Goal: Check status: Check status

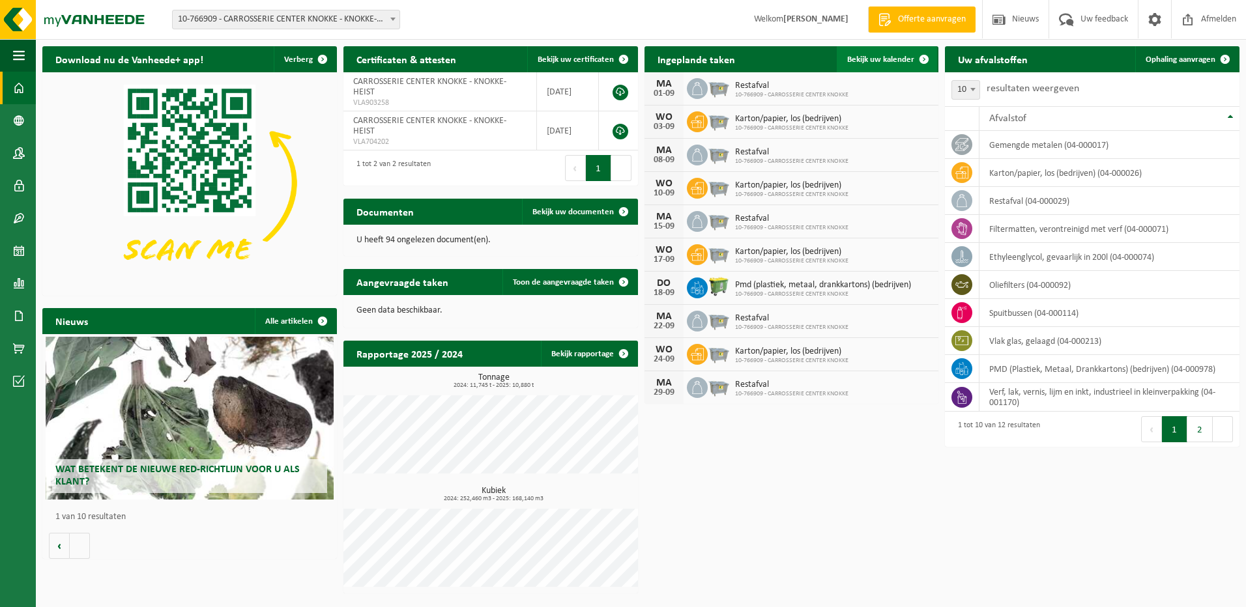
click at [891, 51] on link "Bekijk uw kalender" at bounding box center [887, 59] width 100 height 26
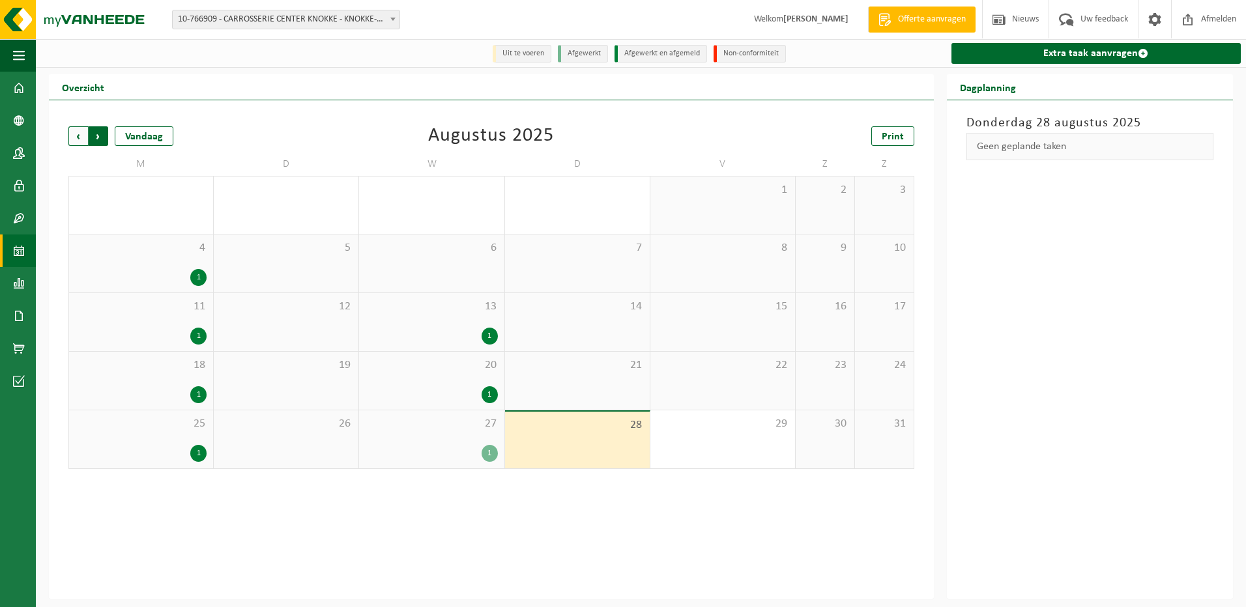
click at [70, 135] on span "Vorige" at bounding box center [78, 136] width 20 height 20
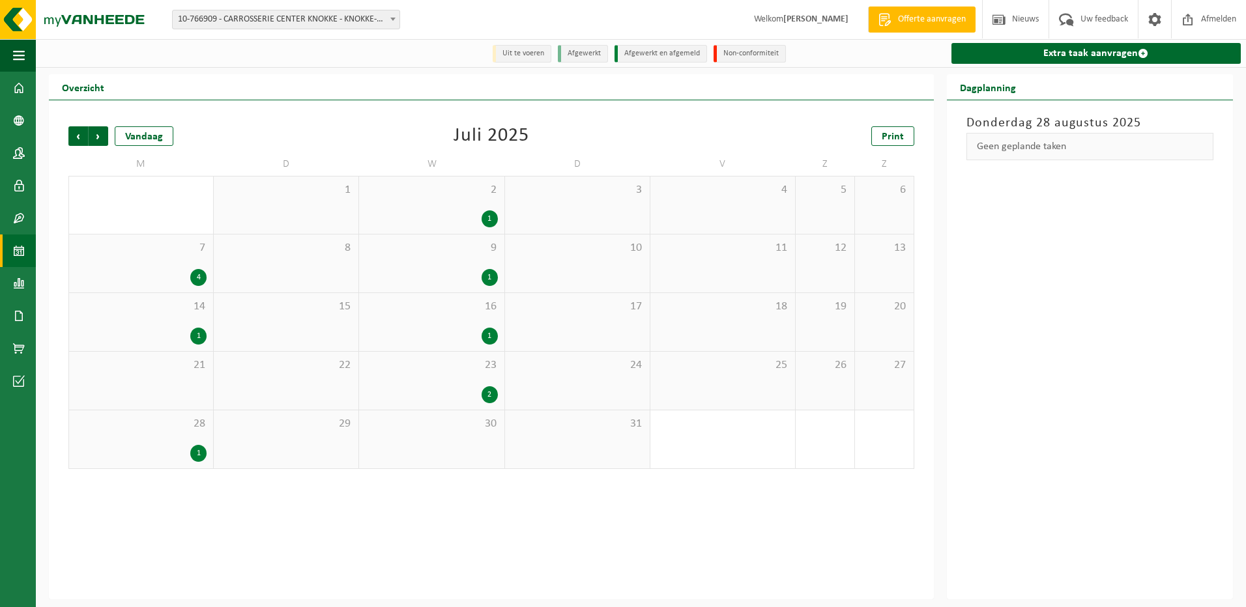
click at [196, 277] on div "4" at bounding box center [198, 277] width 16 height 17
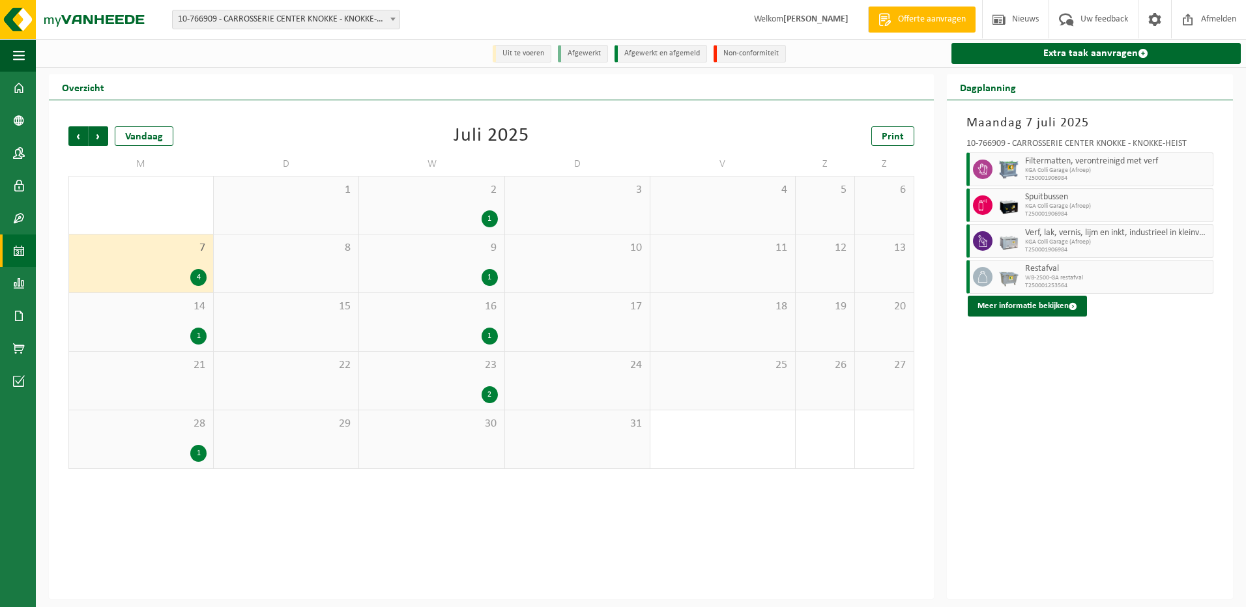
click at [491, 391] on div "2" at bounding box center [490, 394] width 16 height 17
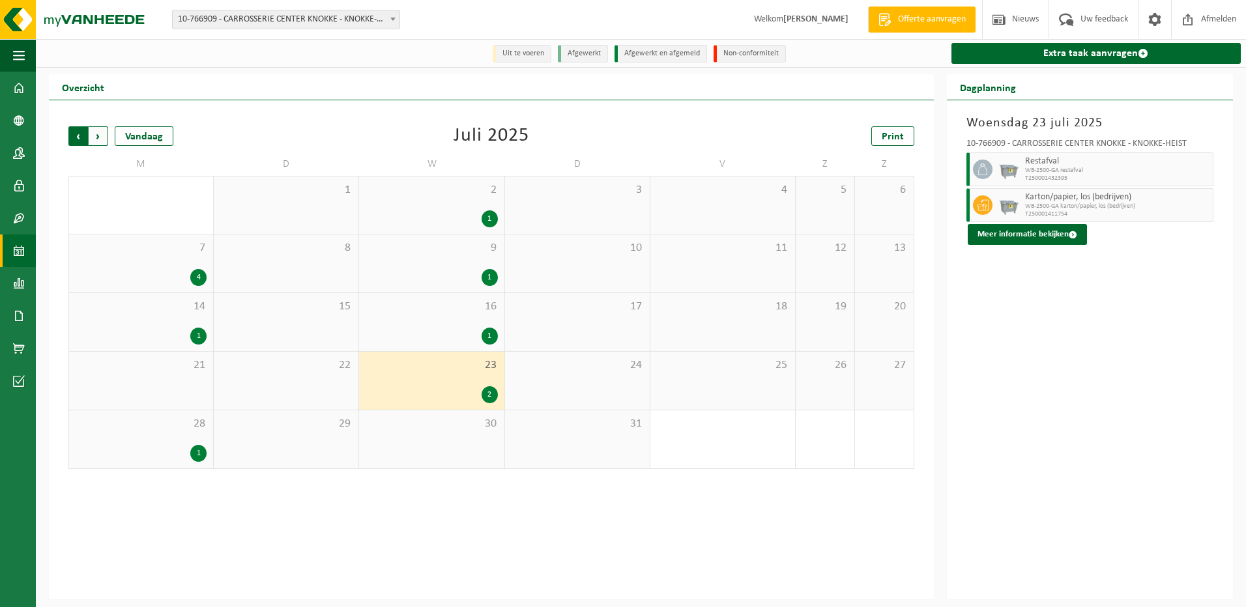
click at [102, 134] on span "Volgende" at bounding box center [99, 136] width 20 height 20
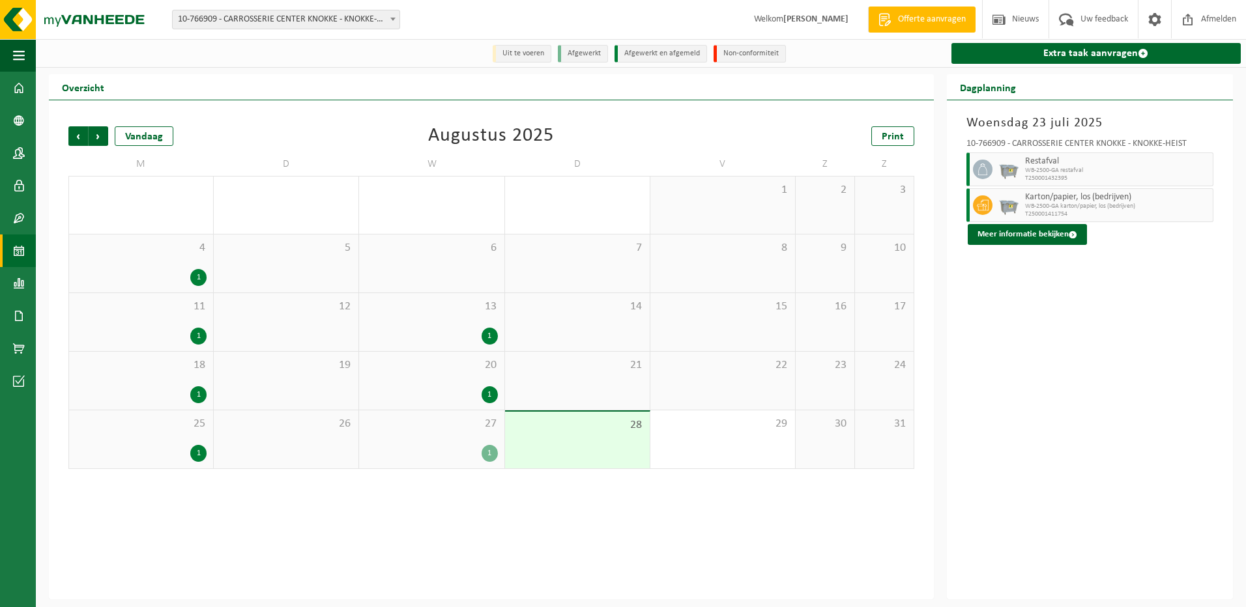
click at [176, 277] on div "1" at bounding box center [141, 277] width 131 height 17
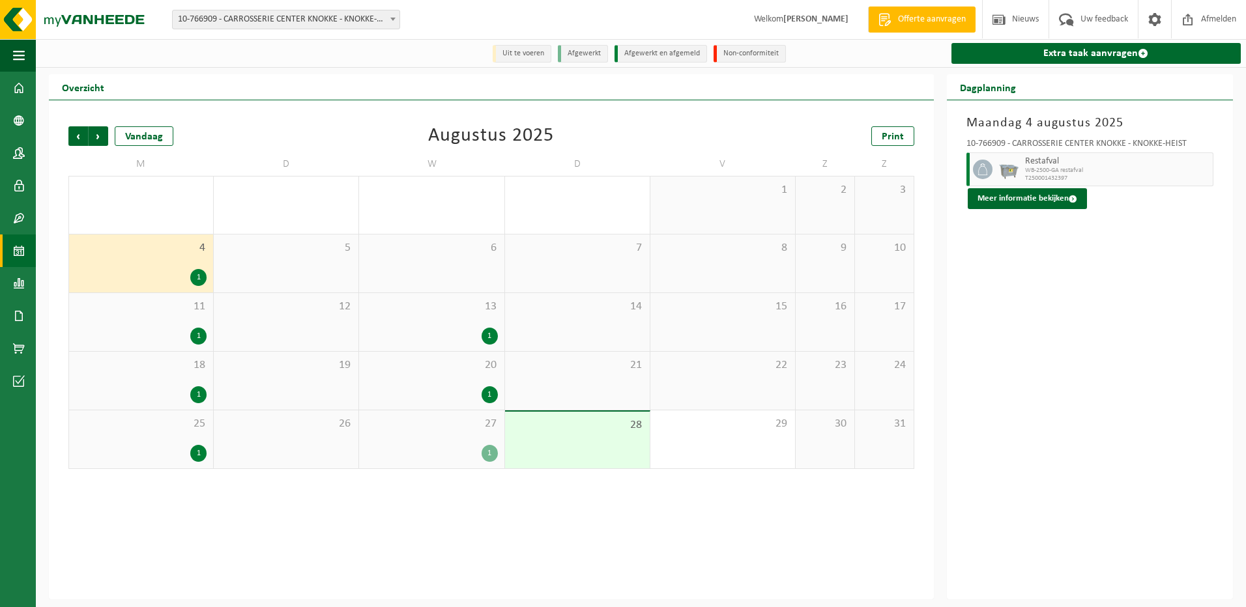
click at [176, 320] on div "11 1" at bounding box center [141, 322] width 144 height 58
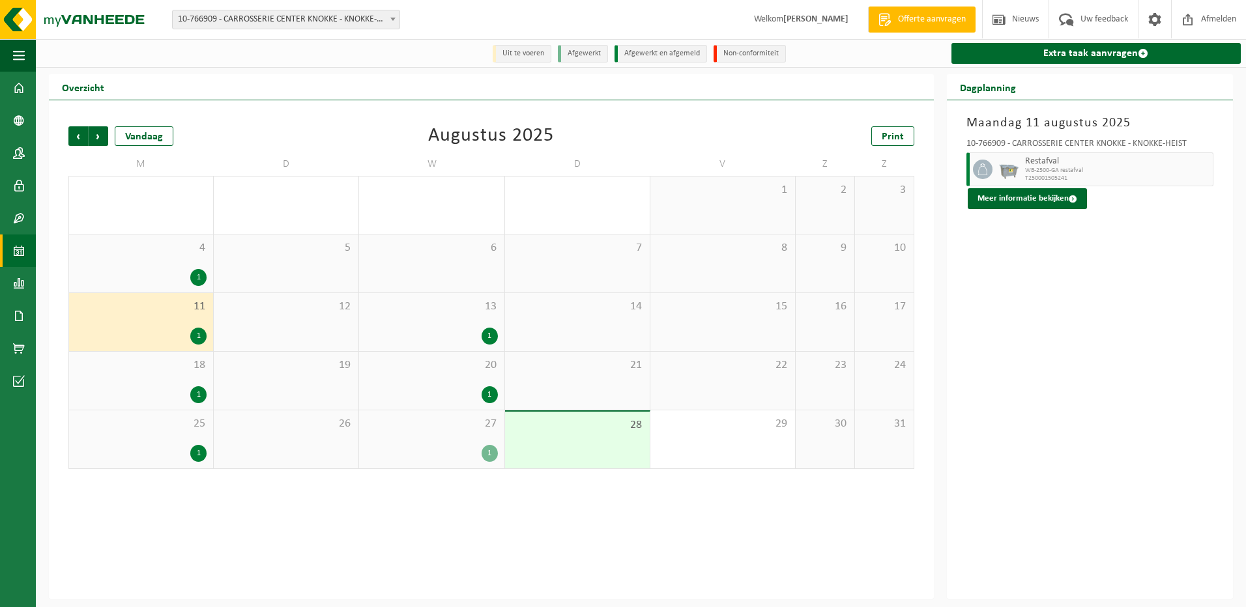
click at [183, 401] on div "1" at bounding box center [141, 394] width 131 height 17
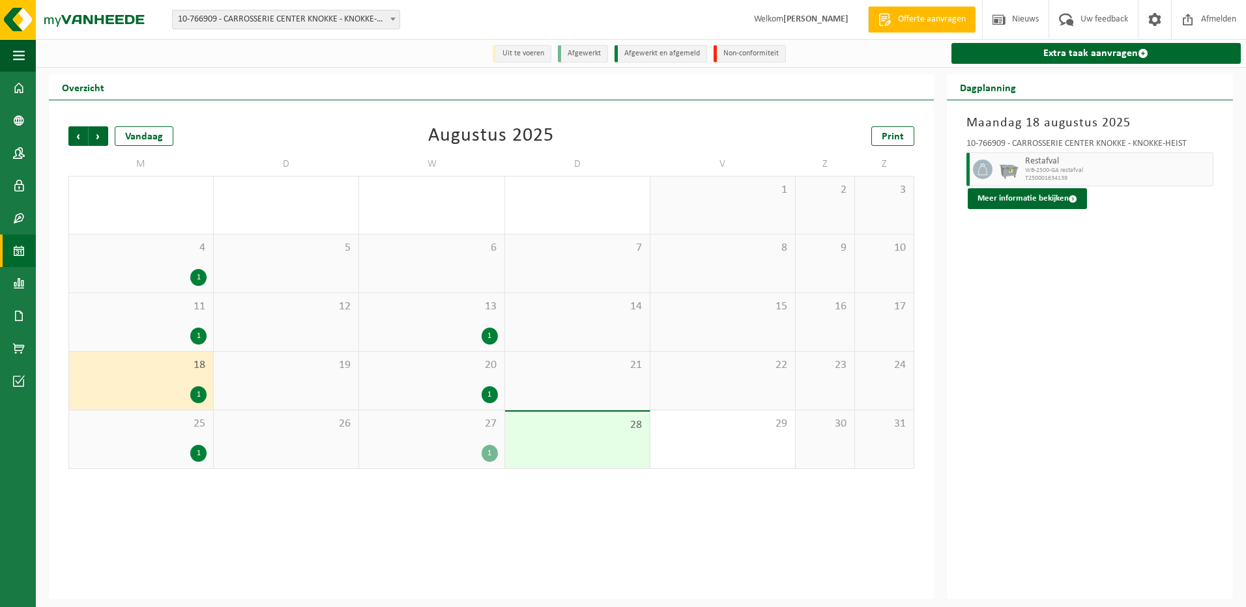
click at [575, 429] on span "28" at bounding box center [577, 425] width 132 height 14
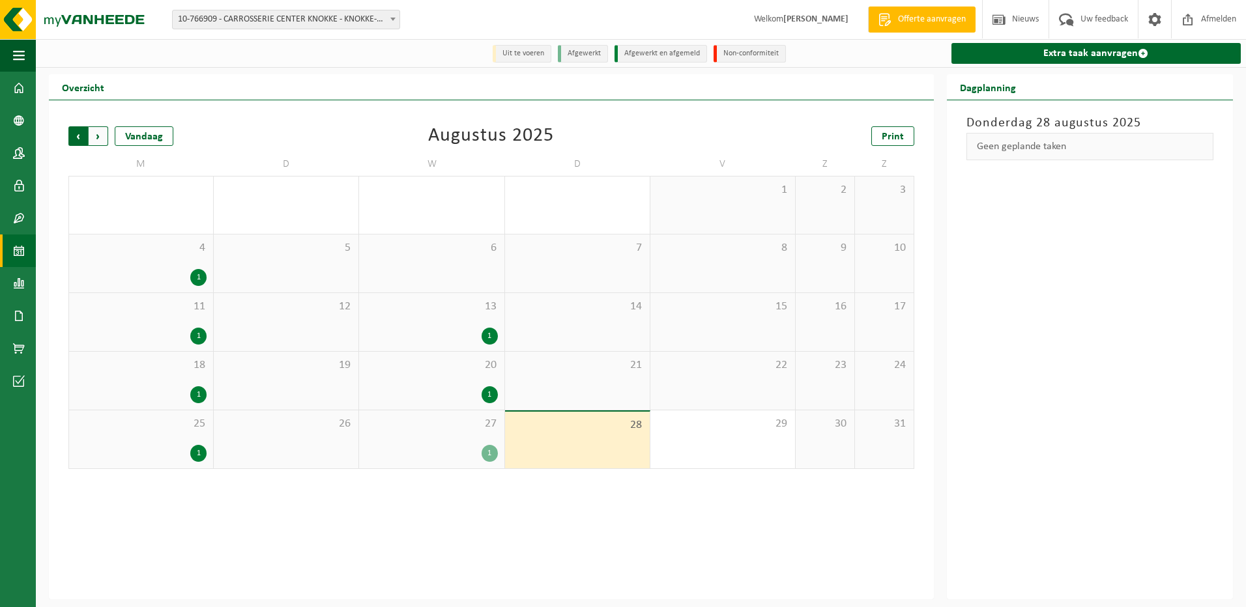
click at [101, 136] on span "Volgende" at bounding box center [99, 136] width 20 height 20
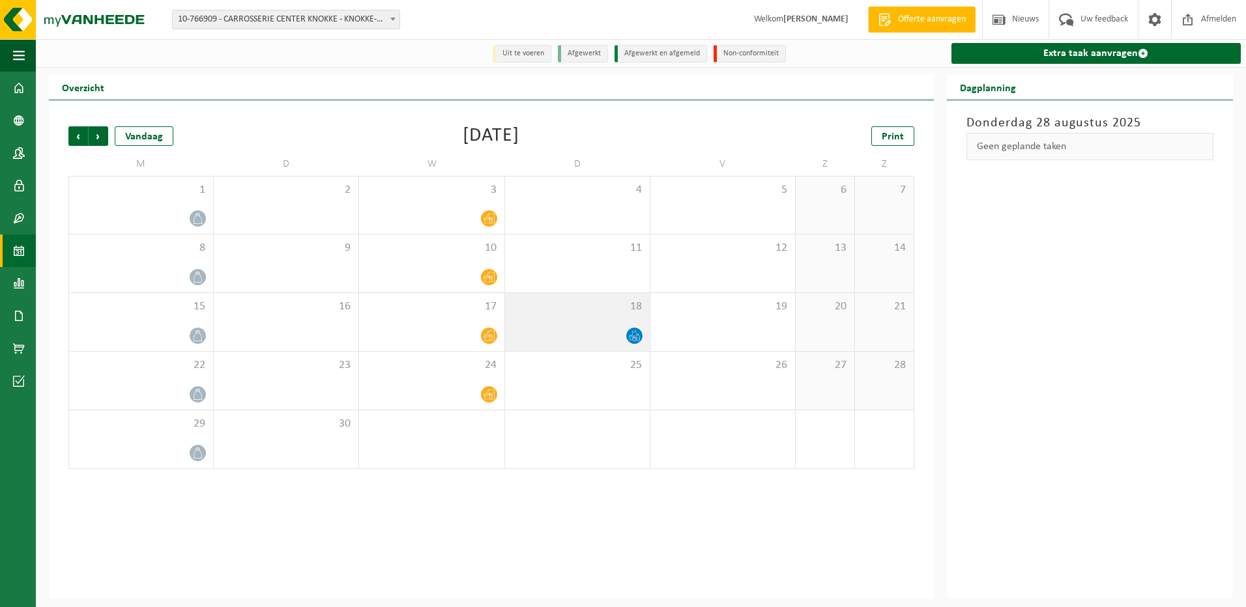
click at [609, 330] on div at bounding box center [577, 336] width 132 height 18
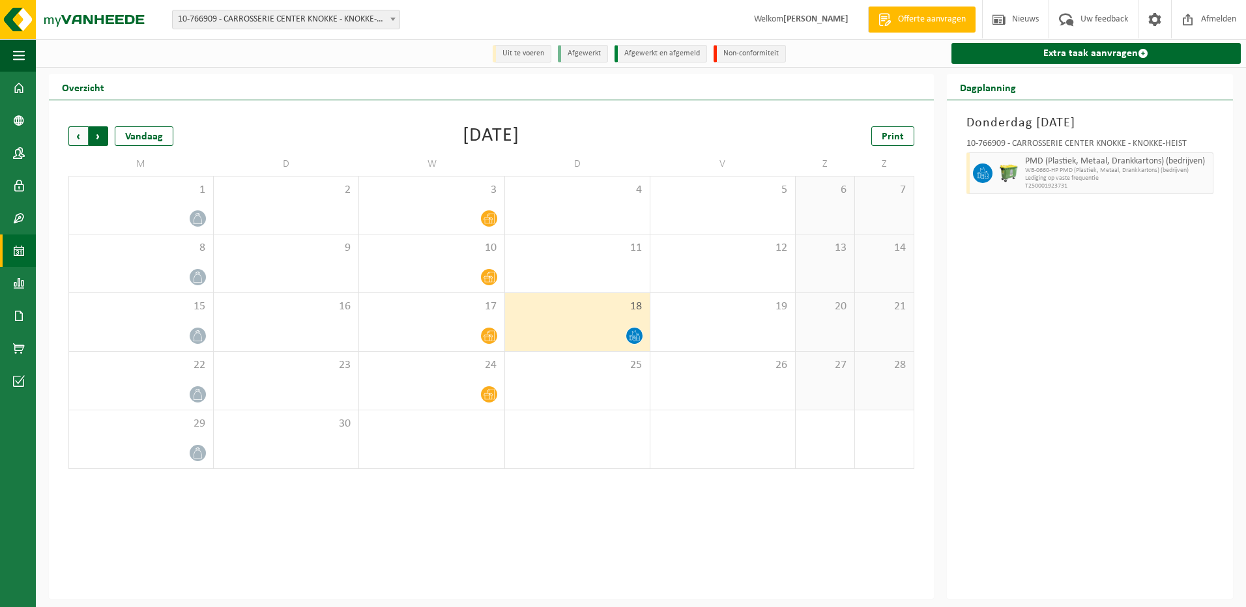
click at [76, 139] on span "Vorige" at bounding box center [78, 136] width 20 height 20
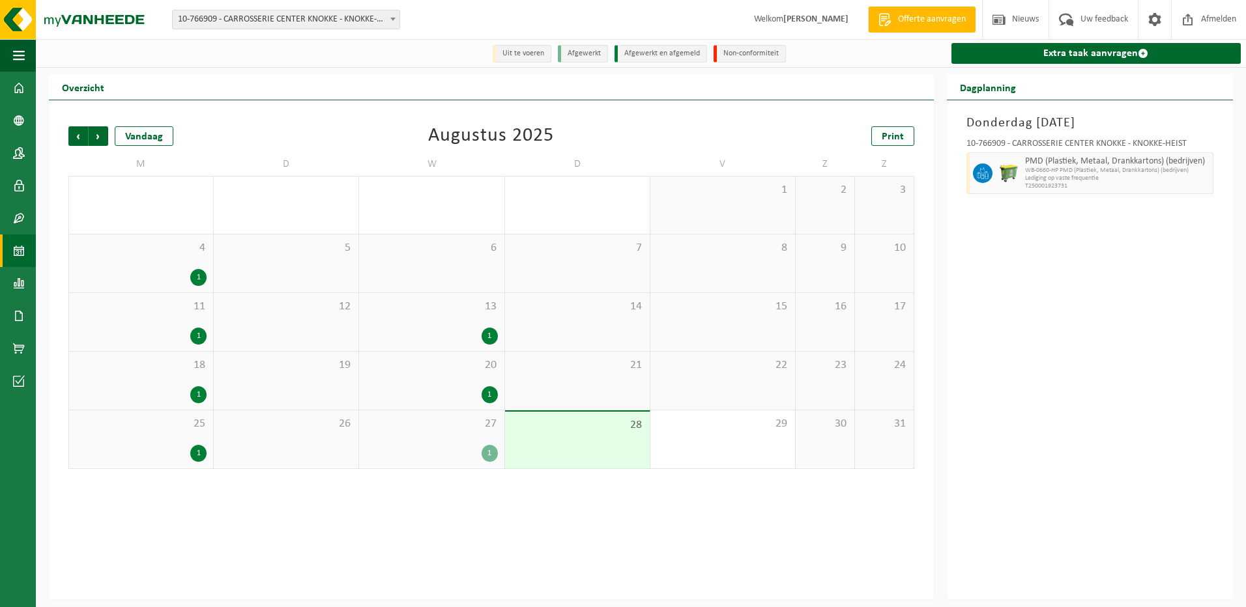
click at [76, 139] on span "Vorige" at bounding box center [78, 136] width 20 height 20
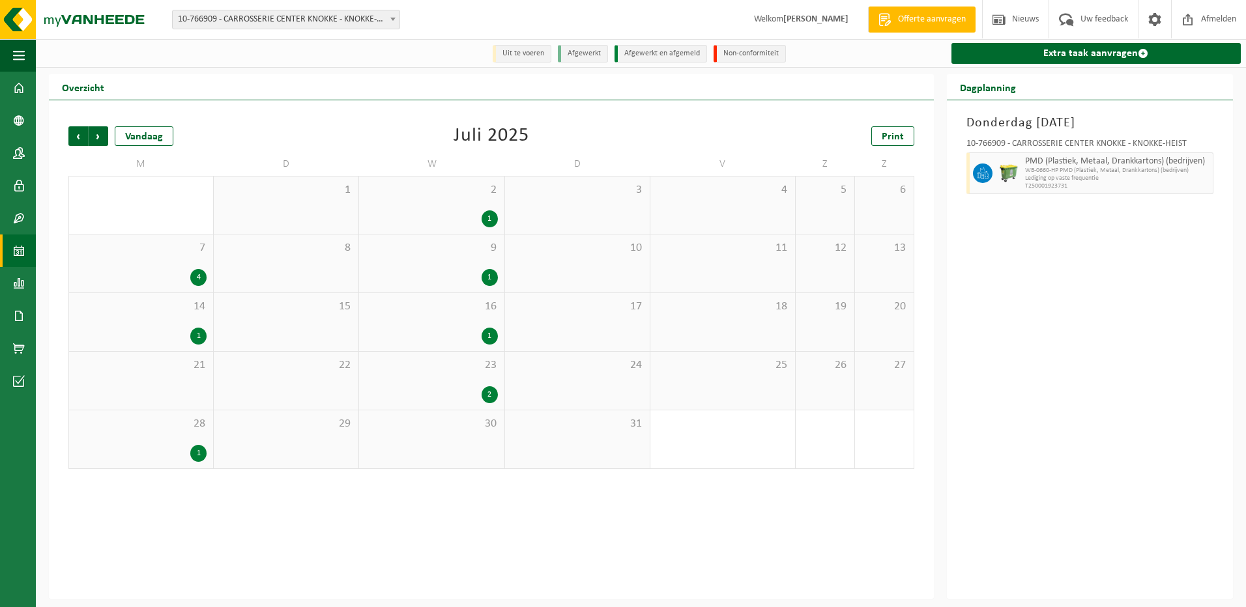
click at [76, 139] on span "Vorige" at bounding box center [78, 136] width 20 height 20
click at [631, 453] on div "1" at bounding box center [635, 453] width 16 height 17
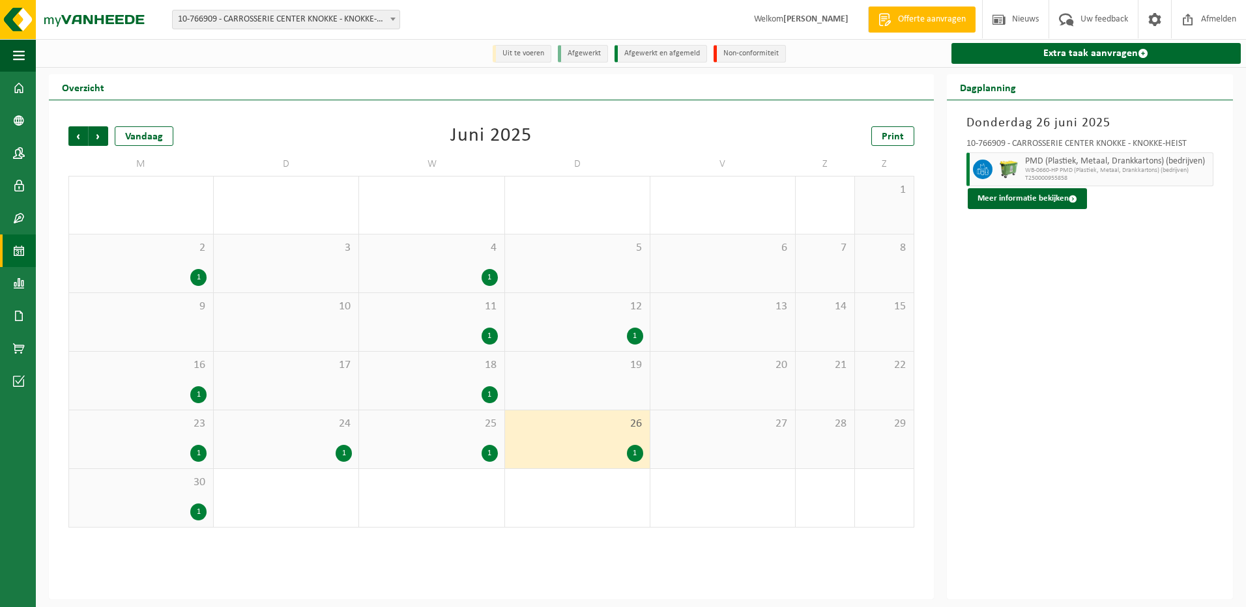
click at [630, 340] on div "1" at bounding box center [635, 336] width 16 height 17
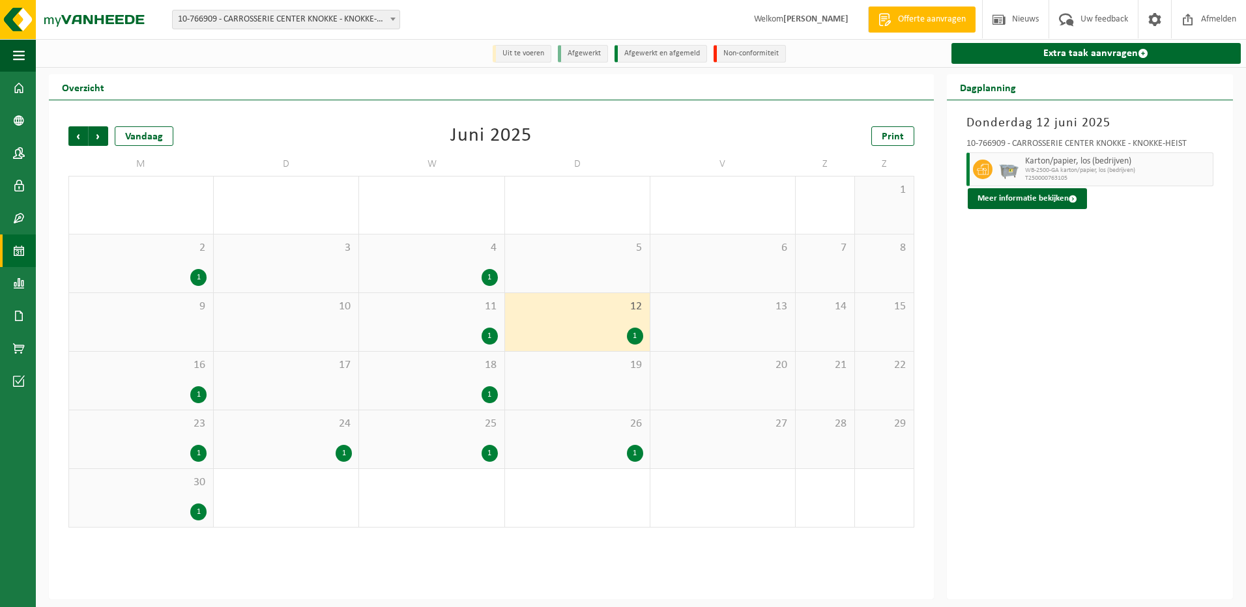
click at [616, 455] on div "1" at bounding box center [577, 453] width 132 height 17
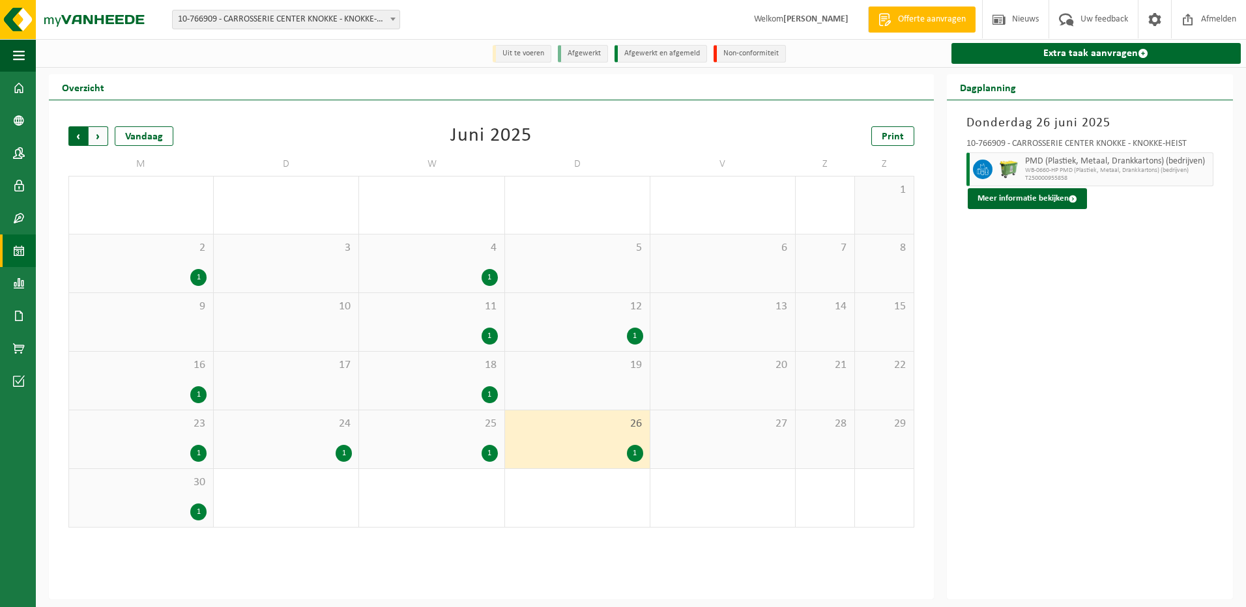
click at [97, 136] on span "Volgende" at bounding box center [99, 136] width 20 height 20
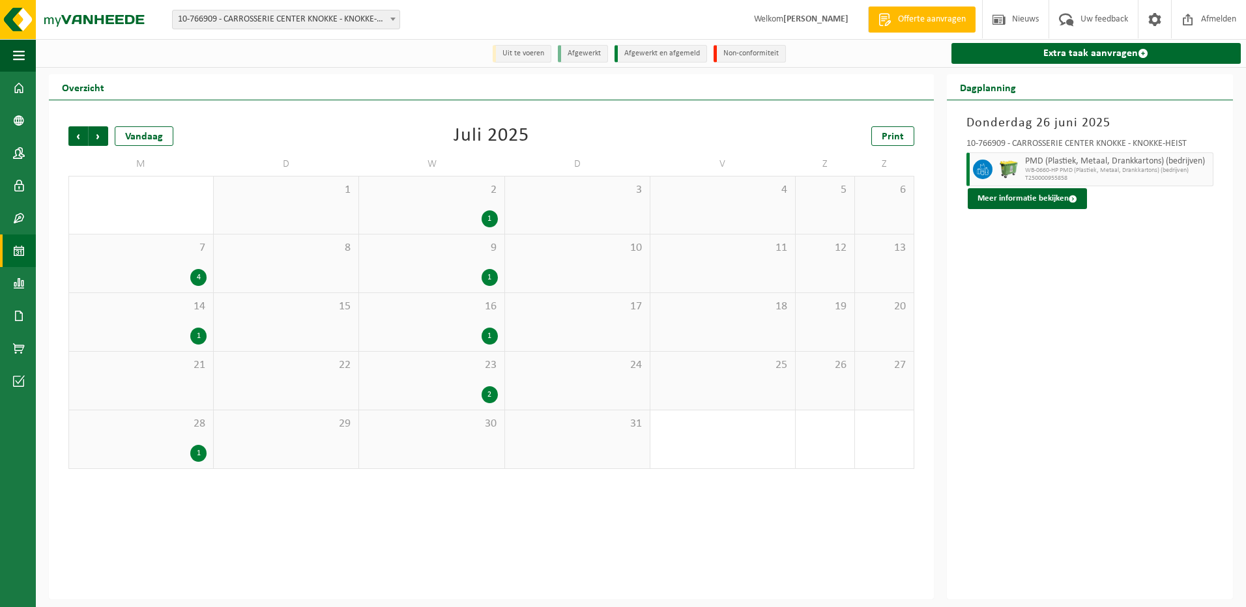
click at [197, 276] on div "4" at bounding box center [198, 277] width 16 height 17
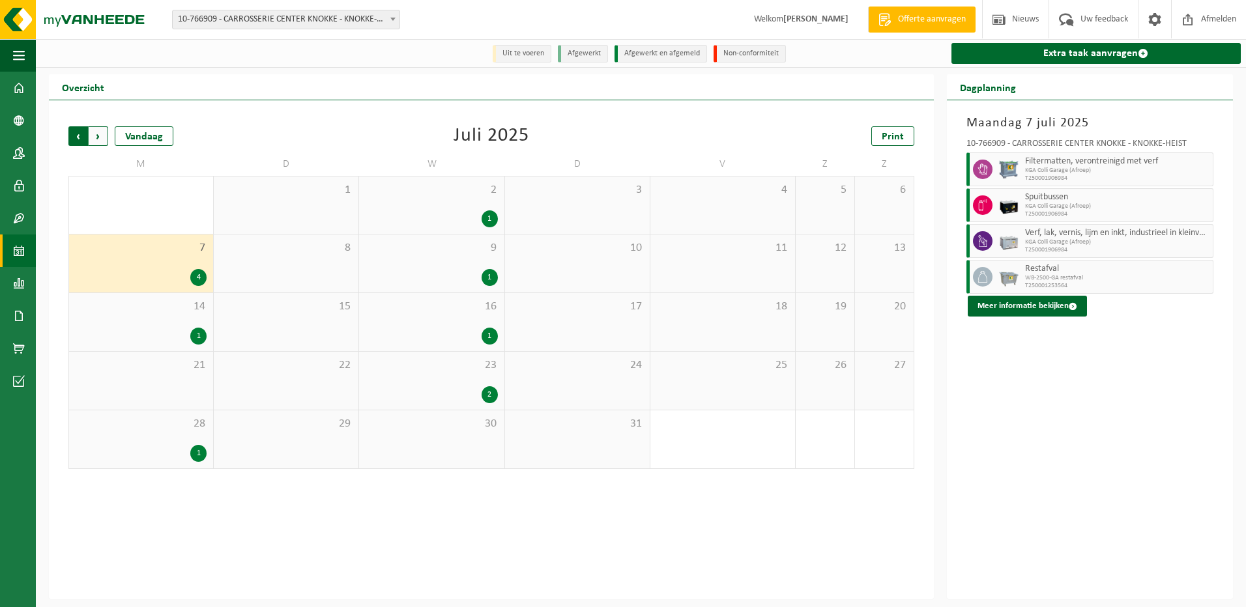
click at [98, 135] on span "Volgende" at bounding box center [99, 136] width 20 height 20
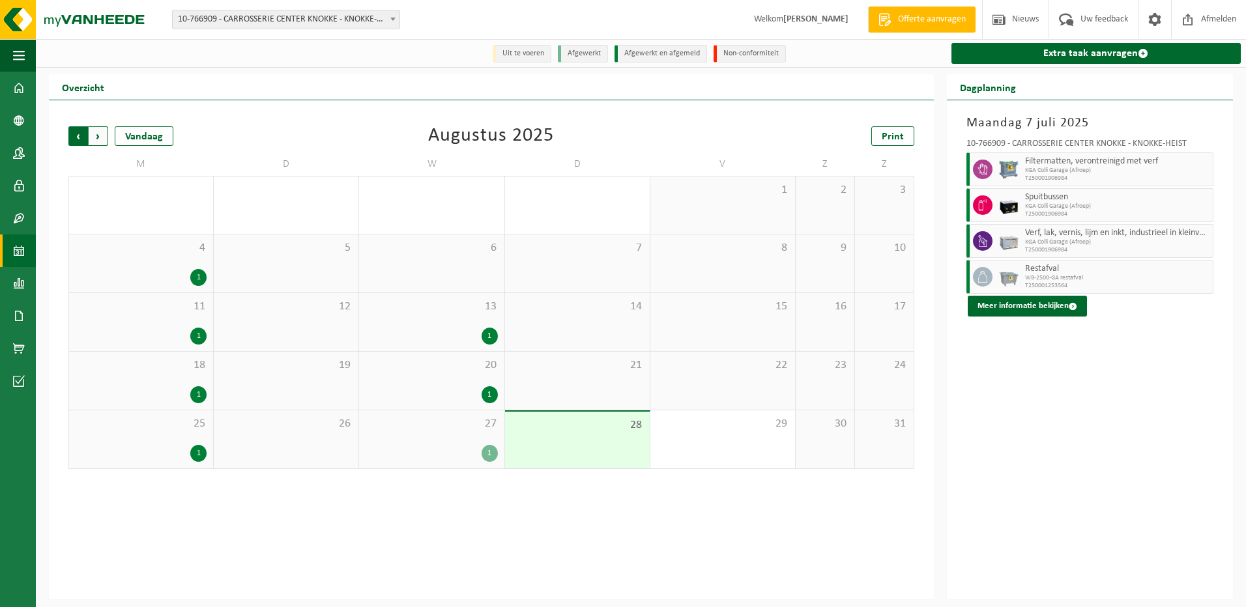
click at [105, 136] on span "Volgende" at bounding box center [99, 136] width 20 height 20
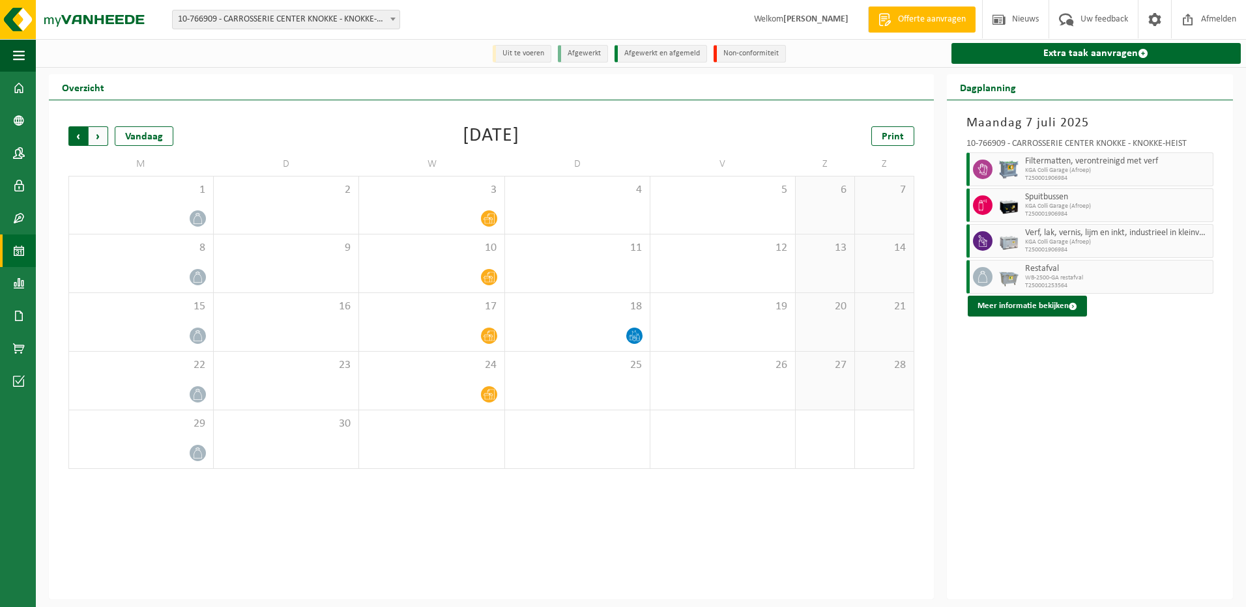
click at [96, 139] on span "Volgende" at bounding box center [99, 136] width 20 height 20
click at [102, 143] on span "Volgende" at bounding box center [99, 136] width 20 height 20
click at [102, 136] on span "Volgende" at bounding box center [99, 136] width 20 height 20
click at [81, 130] on span "Vorige" at bounding box center [78, 136] width 20 height 20
